Goal: Information Seeking & Learning: Learn about a topic

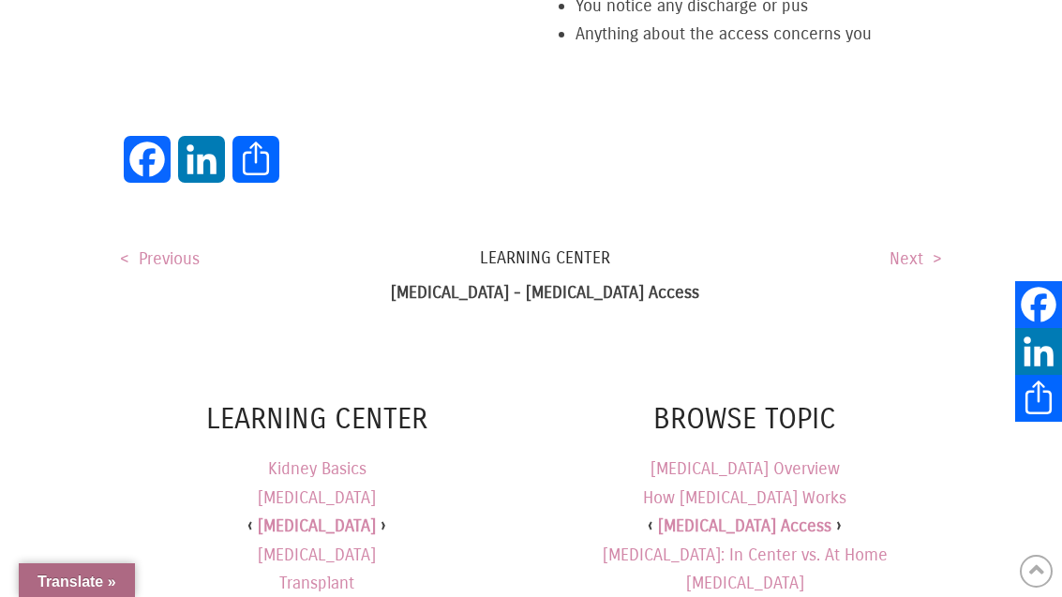
scroll to position [4554, 0]
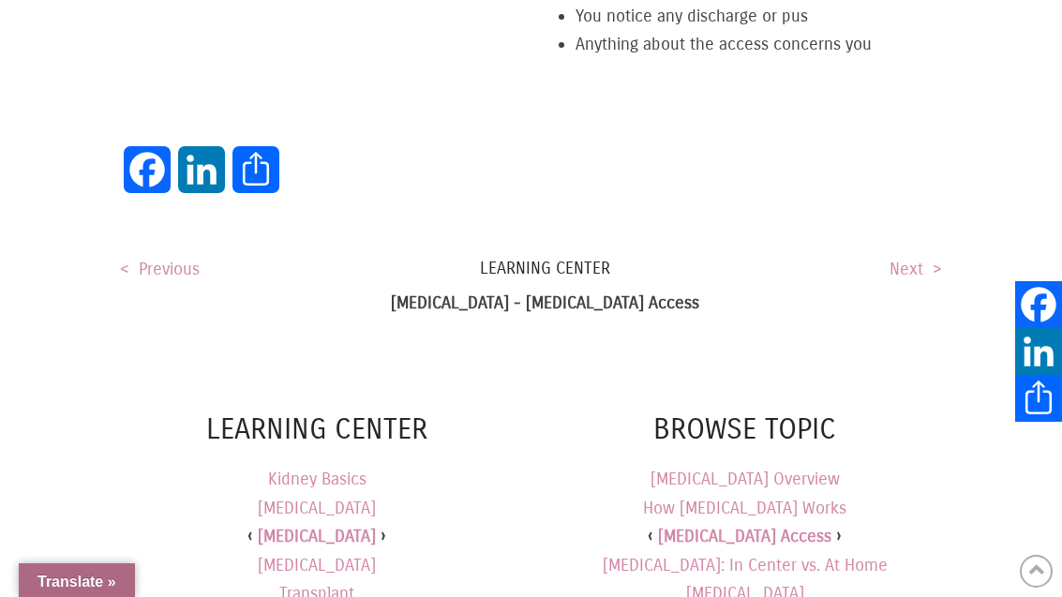
click at [754, 498] on link "How [MEDICAL_DATA] Works" at bounding box center [744, 508] width 203 height 21
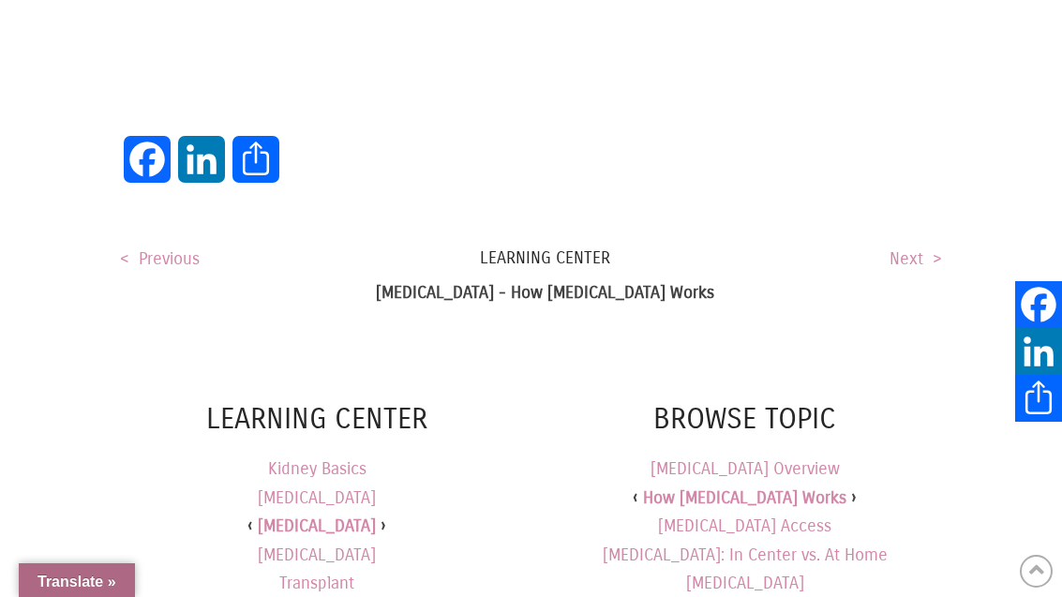
scroll to position [3362, 0]
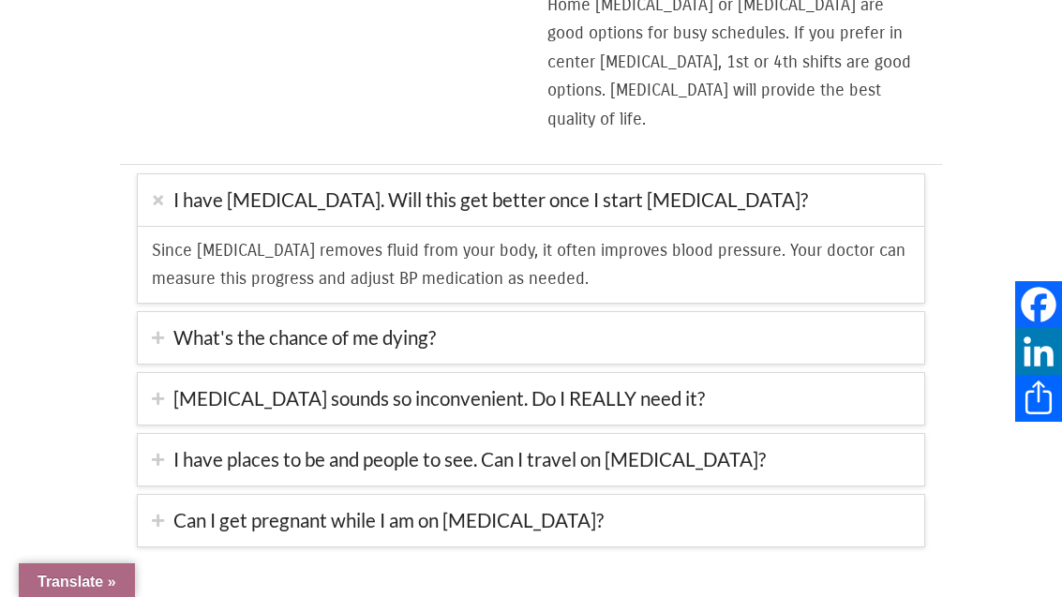
scroll to position [724, 0]
click at [190, 313] on link "What's the chance of me dying?" at bounding box center [531, 339] width 787 height 52
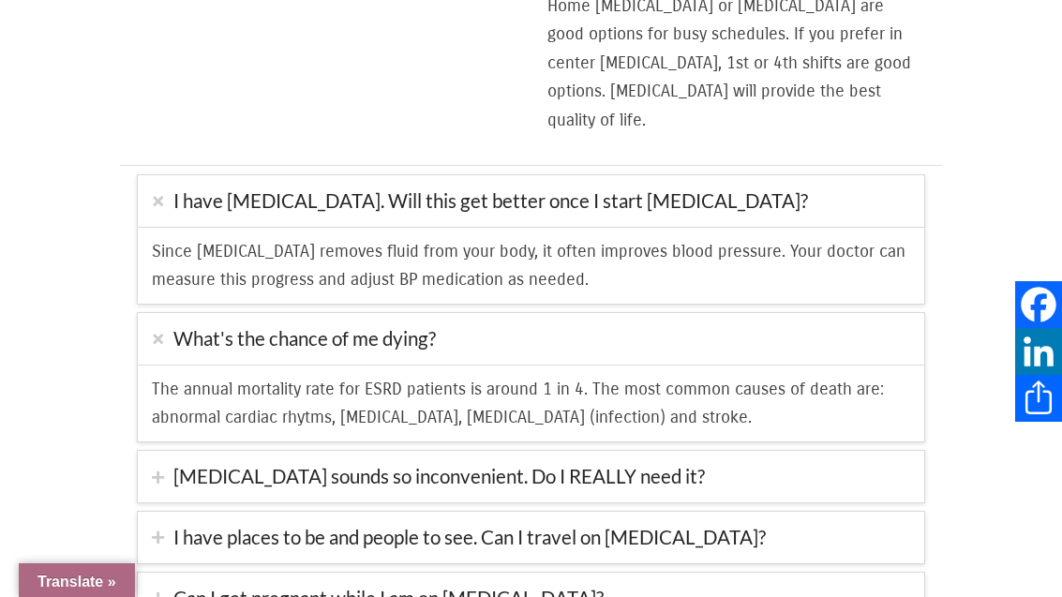
click at [479, 451] on link "[MEDICAL_DATA] sounds so inconvenient. Do I REALLY need it?" at bounding box center [531, 477] width 787 height 52
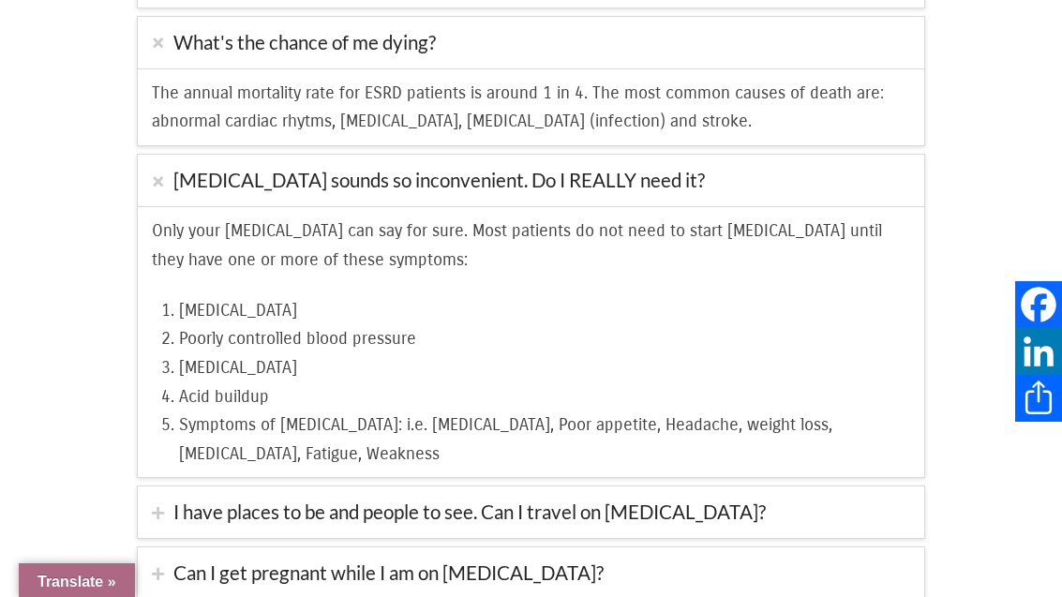
scroll to position [1076, 0]
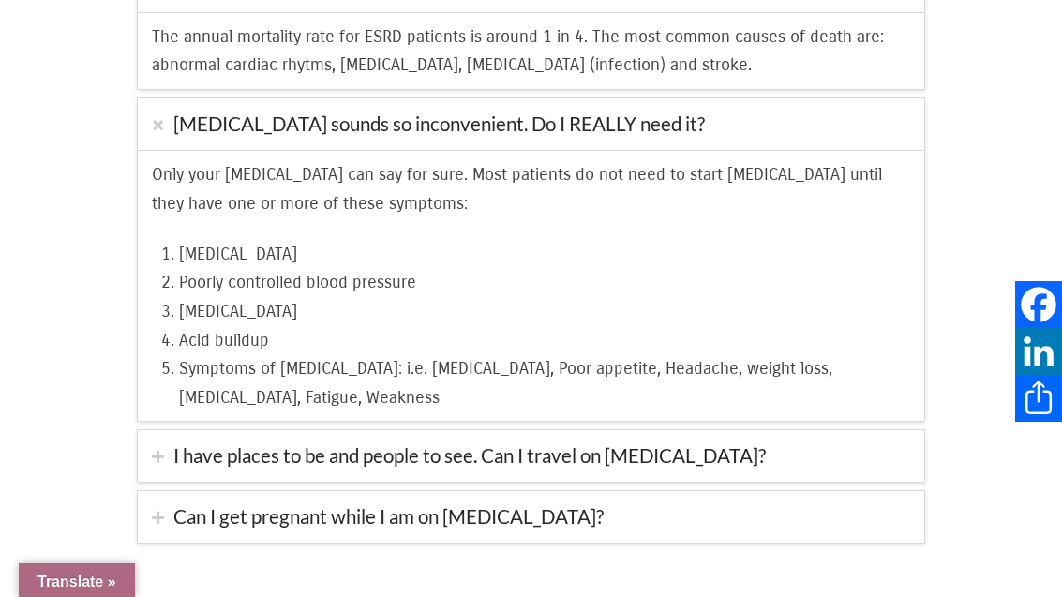
click at [598, 430] on link "I have places to be and people to see. Can I travel on [MEDICAL_DATA]?" at bounding box center [531, 456] width 787 height 52
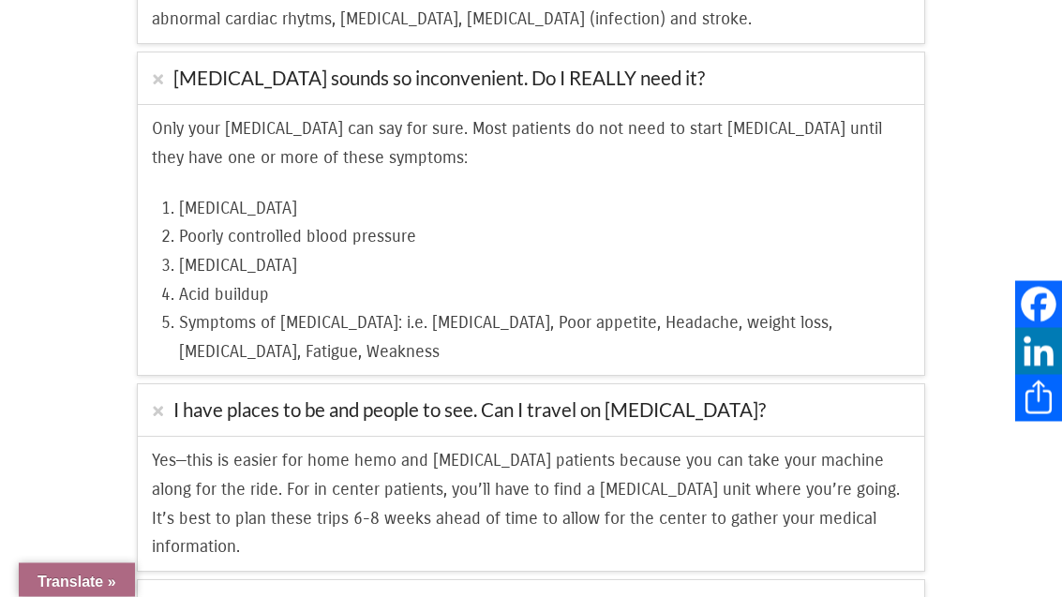
scroll to position [1217, 0]
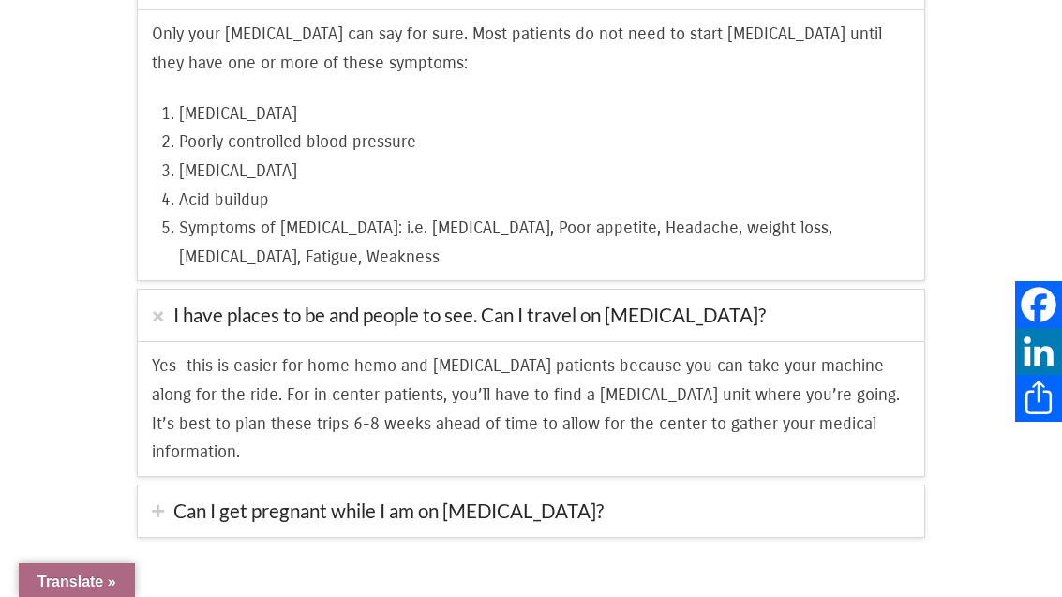
click at [597, 486] on link "Can I get pregnant while I am on [MEDICAL_DATA]?" at bounding box center [531, 512] width 787 height 52
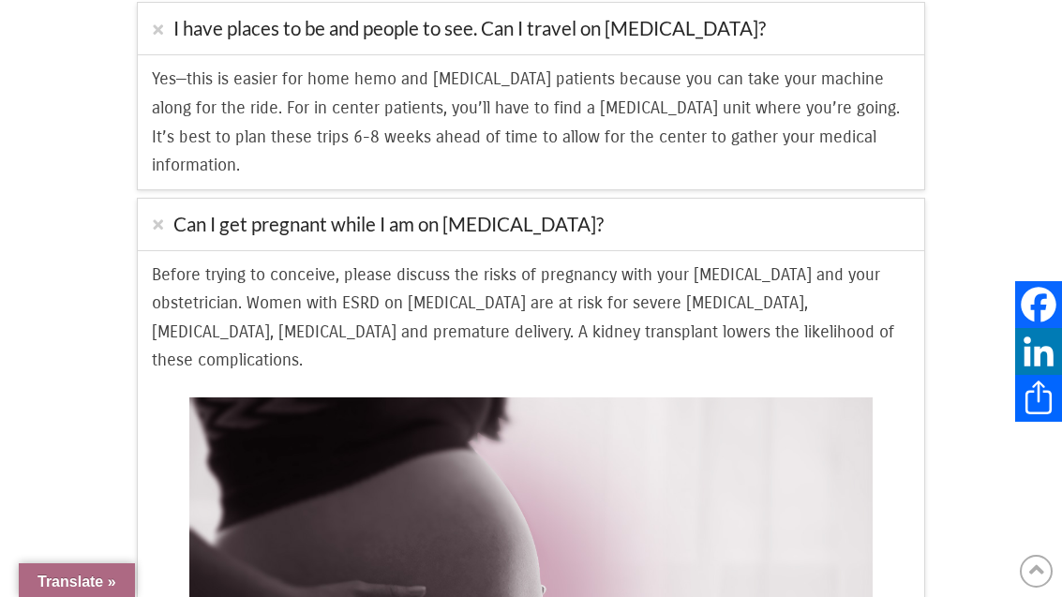
scroll to position [1473, 0]
